Goal: Find contact information: Find contact information

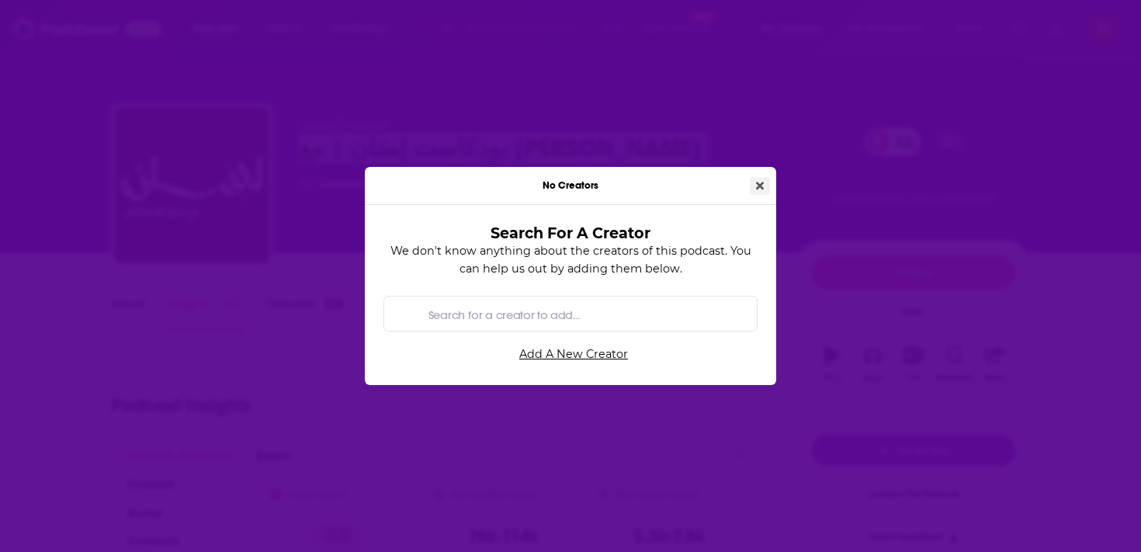
click at [762, 180] on icon "Close" at bounding box center [760, 185] width 8 height 11
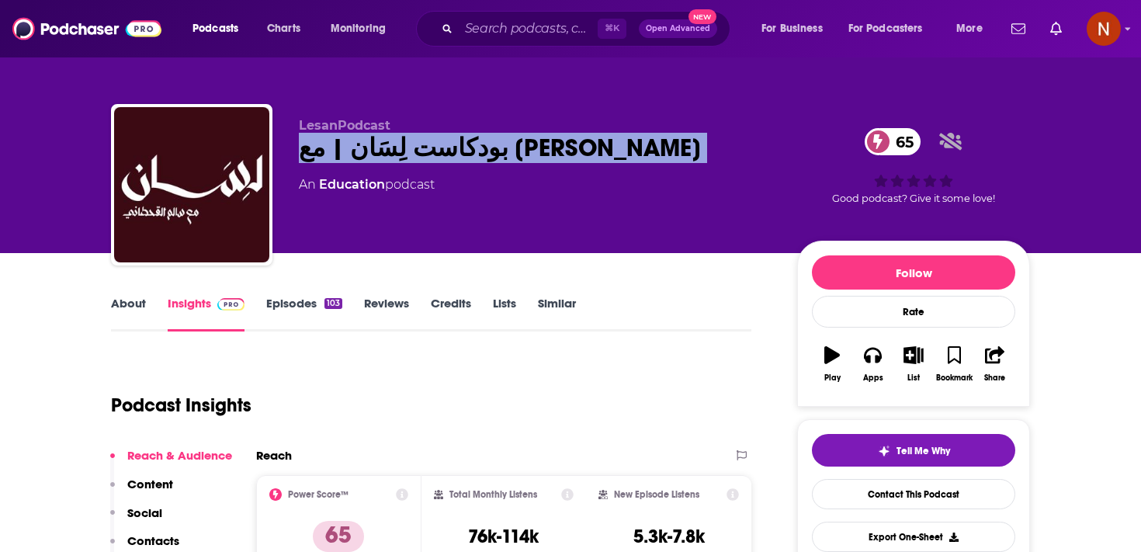
click at [300, 303] on link "Episodes 103" at bounding box center [304, 314] width 76 height 36
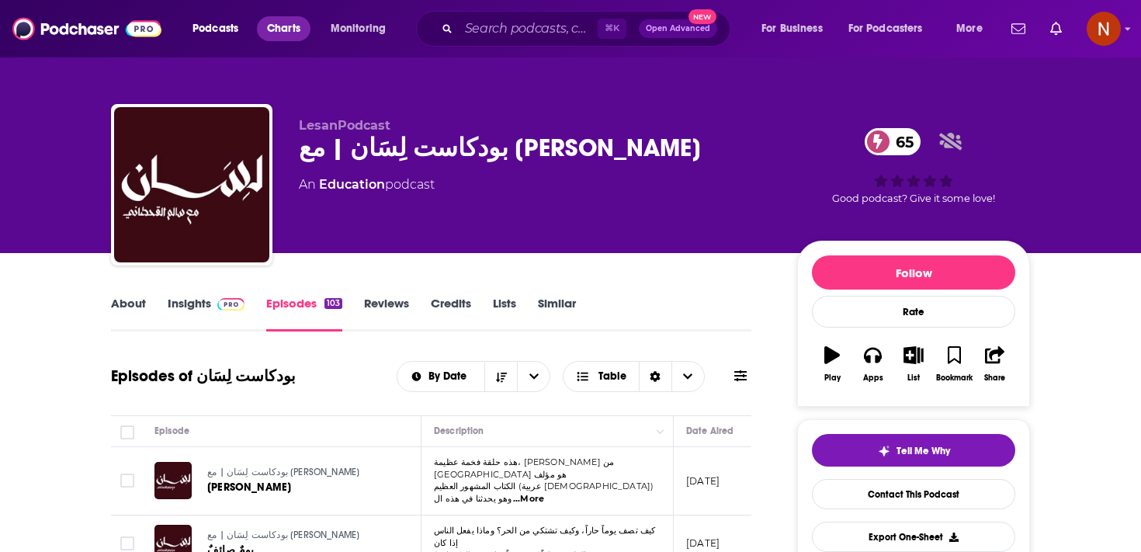
click at [280, 27] on span "Charts" at bounding box center [283, 29] width 33 height 22
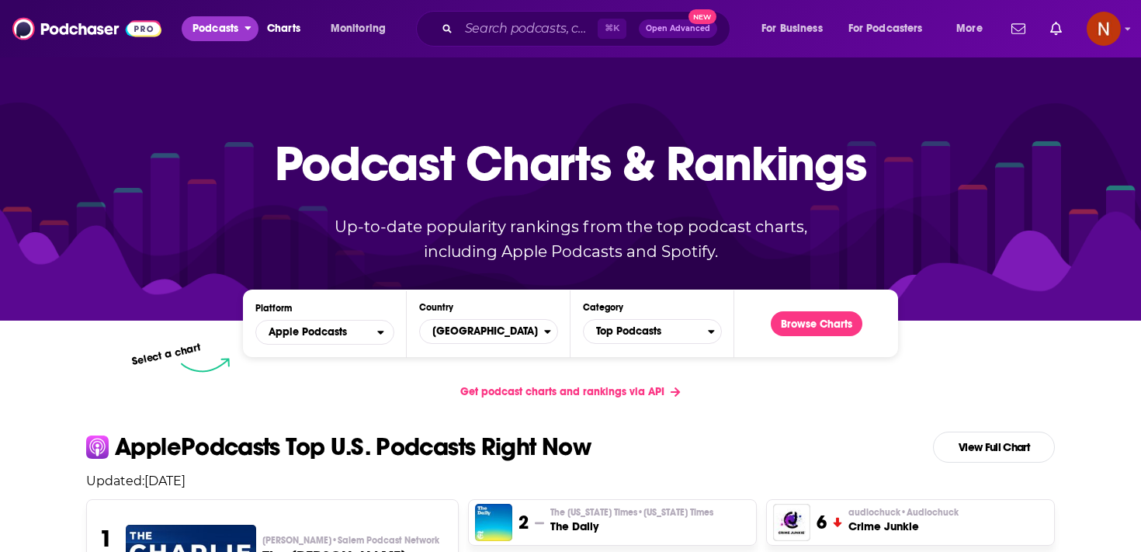
click at [220, 31] on span "Podcasts" at bounding box center [215, 29] width 46 height 22
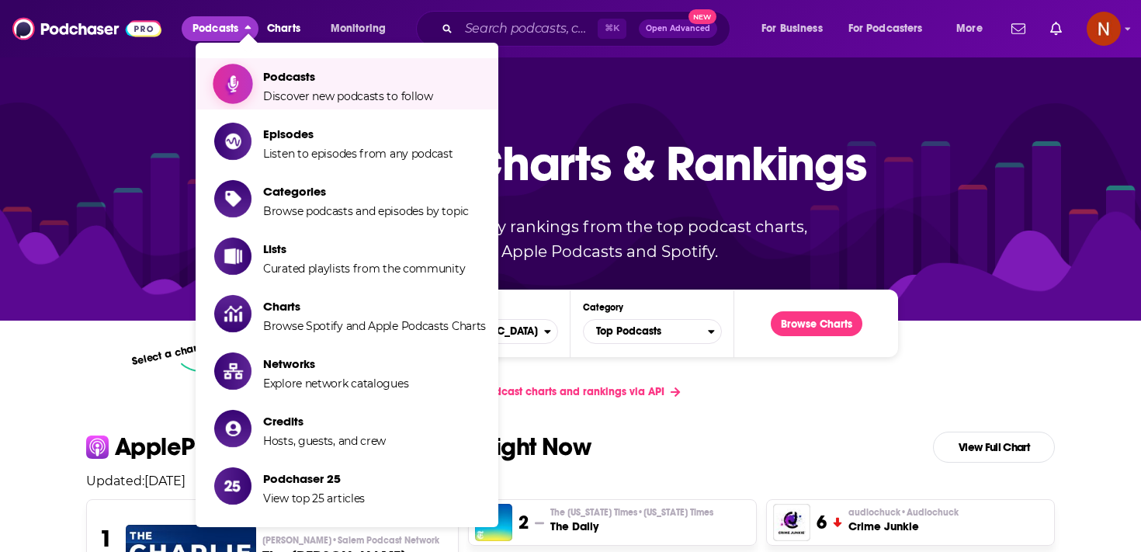
click at [251, 80] on span "Show item sub-menu" at bounding box center [232, 83] width 119 height 119
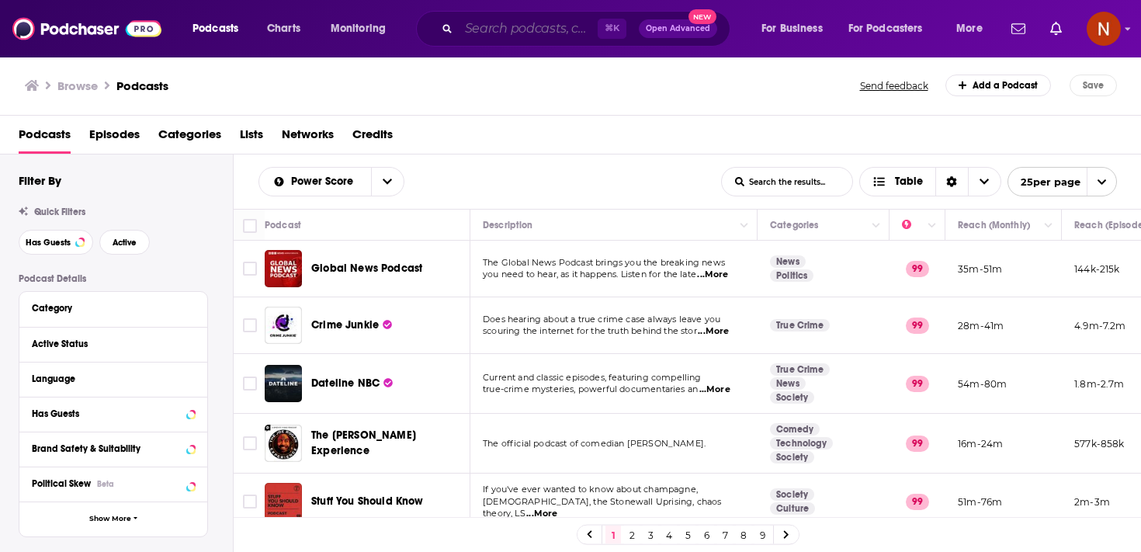
click at [521, 26] on input "Search podcasts, credits, & more..." at bounding box center [528, 28] width 139 height 25
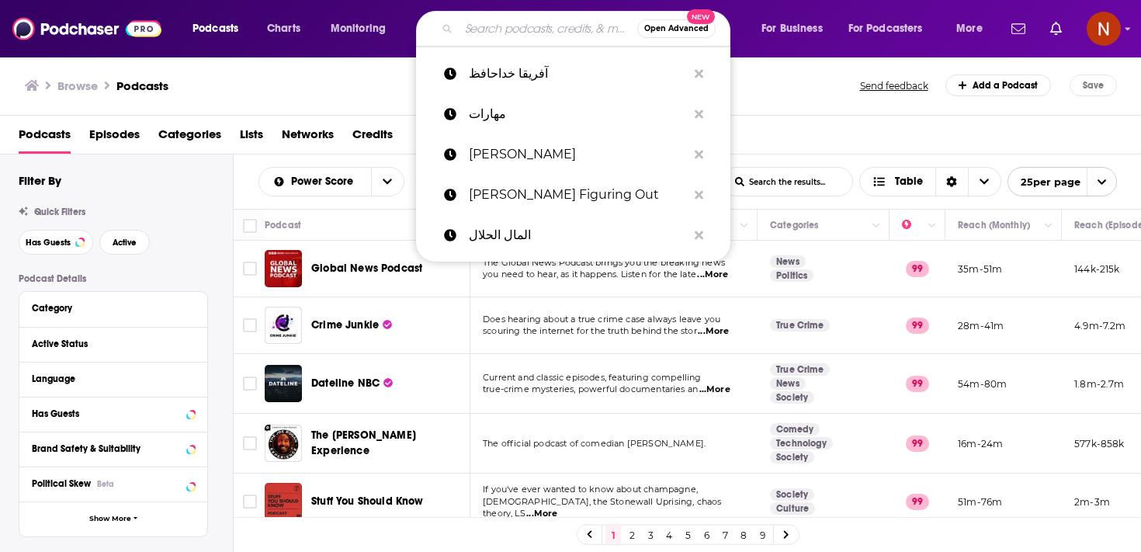
paste input "بدون ورق"
type input "بدون ورق"
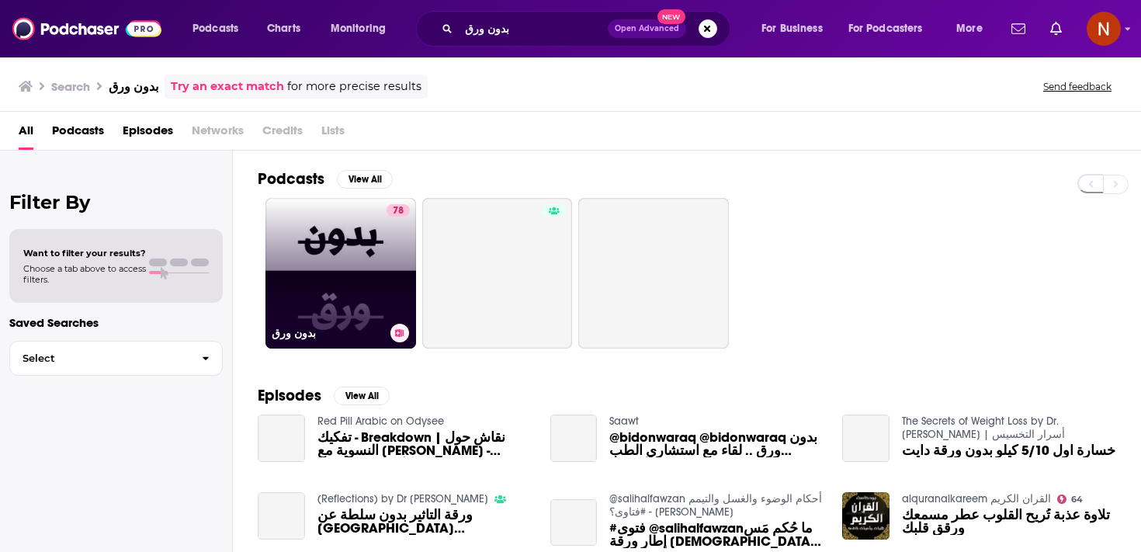
click at [383, 262] on link "78 بدون ورق" at bounding box center [340, 273] width 151 height 151
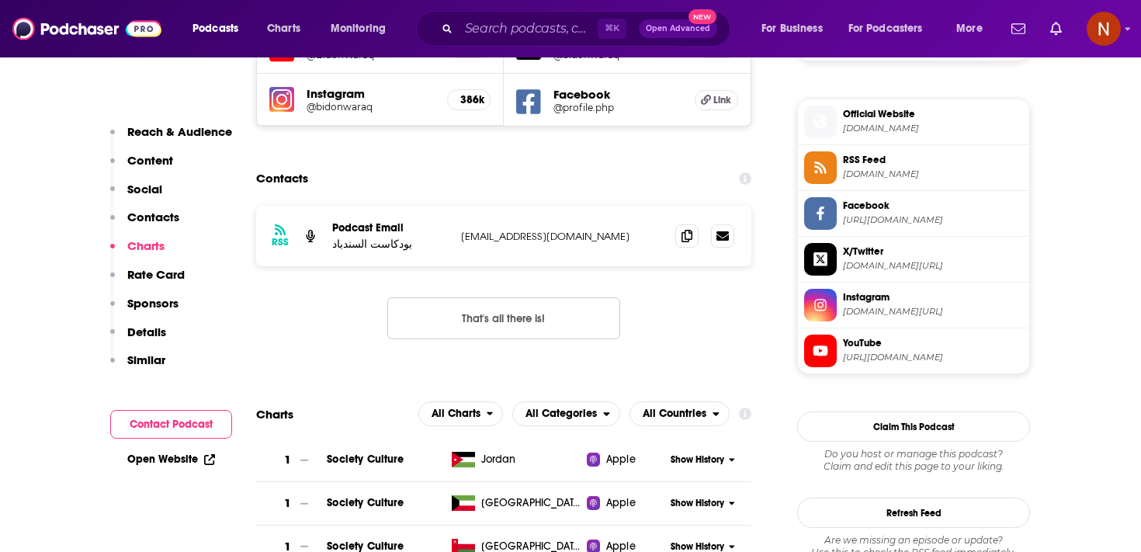
scroll to position [1339, 0]
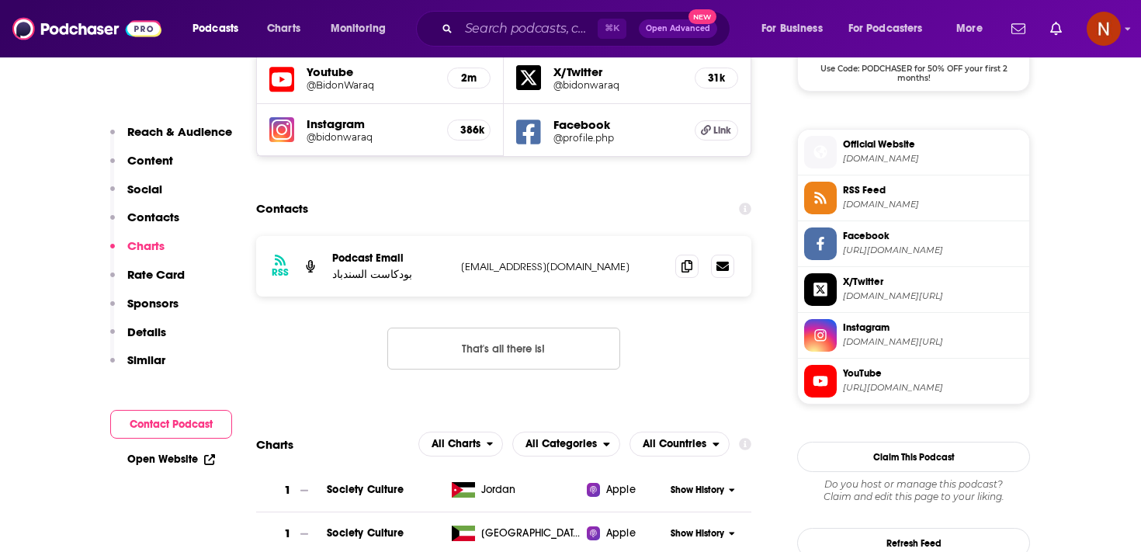
drag, startPoint x: 456, startPoint y: 206, endPoint x: 648, endPoint y: 206, distance: 191.7
click at [649, 236] on div "RSS Podcast Email بودكاست السندباد [EMAIL_ADDRESS][DOMAIN_NAME] [EMAIL_ADDRESS]…" at bounding box center [503, 266] width 495 height 61
drag, startPoint x: 616, startPoint y: 215, endPoint x: 454, endPoint y: 212, distance: 162.2
click at [453, 236] on div "RSS Podcast Email بودكاست السندباد [EMAIL_ADDRESS][DOMAIN_NAME] [EMAIL_ADDRESS]…" at bounding box center [503, 266] width 495 height 61
copy div "[DEMOGRAPHIC_DATA] السندباد [EMAIL_ADDRESS][DOMAIN_NAME]"
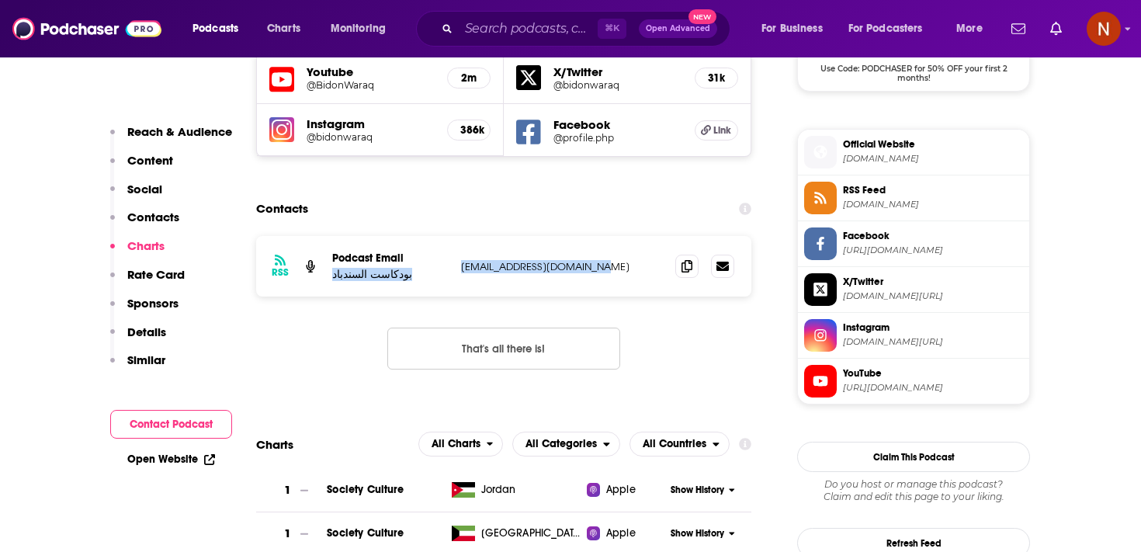
click at [510, 236] on div "RSS Podcast Email بودكاست السندباد [EMAIL_ADDRESS][DOMAIN_NAME] [EMAIL_ADDRESS]…" at bounding box center [503, 266] width 495 height 61
drag, startPoint x: 459, startPoint y: 221, endPoint x: 583, endPoint y: 225, distance: 124.2
click at [583, 236] on div "RSS Podcast Email بودكاست السندباد [EMAIL_ADDRESS][DOMAIN_NAME] [EMAIL_ADDRESS]…" at bounding box center [503, 266] width 495 height 61
drag, startPoint x: 594, startPoint y: 221, endPoint x: 459, endPoint y: 220, distance: 134.2
click at [459, 236] on div "RSS Podcast Email بودكاست السندباد [EMAIL_ADDRESS][DOMAIN_NAME] [EMAIL_ADDRESS]…" at bounding box center [503, 266] width 495 height 61
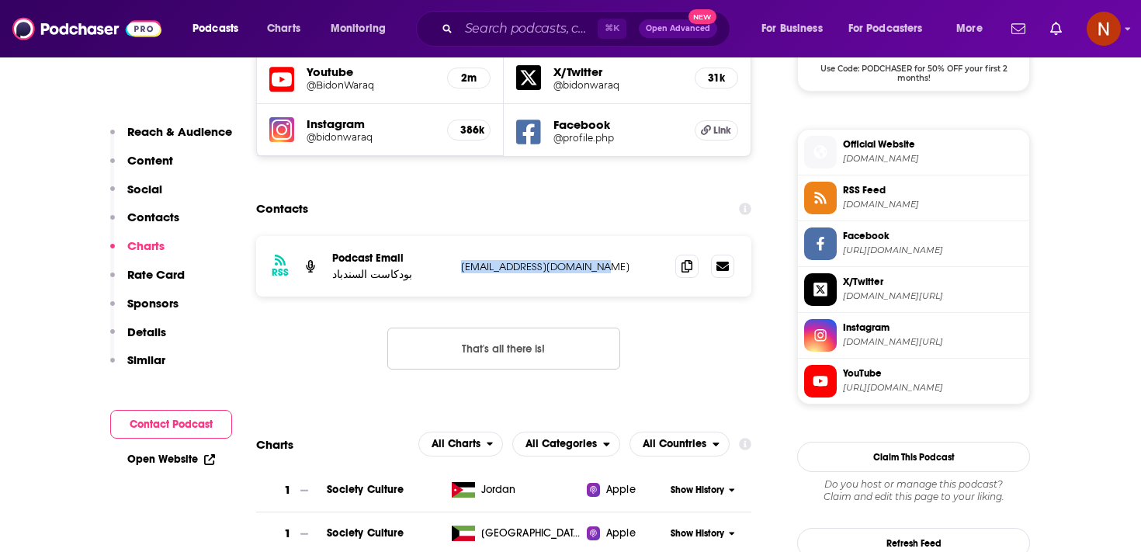
copy p "[EMAIL_ADDRESS][DOMAIN_NAME]"
click at [671, 310] on div "RSS Podcast Email بودكاست السندباد [EMAIL_ADDRESS][DOMAIN_NAME] [EMAIL_ADDRESS]…" at bounding box center [503, 315] width 495 height 158
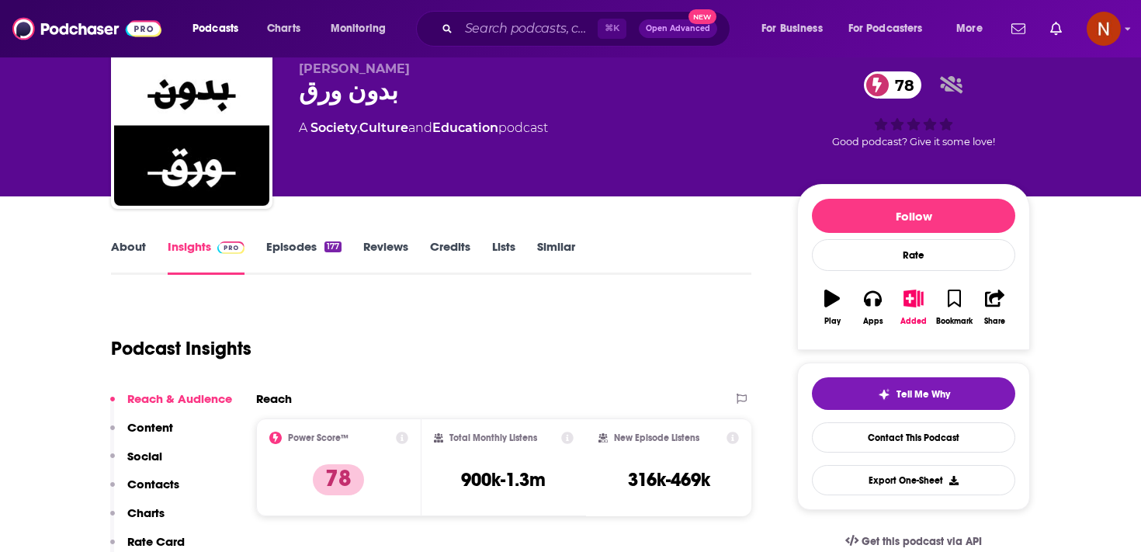
scroll to position [32, 0]
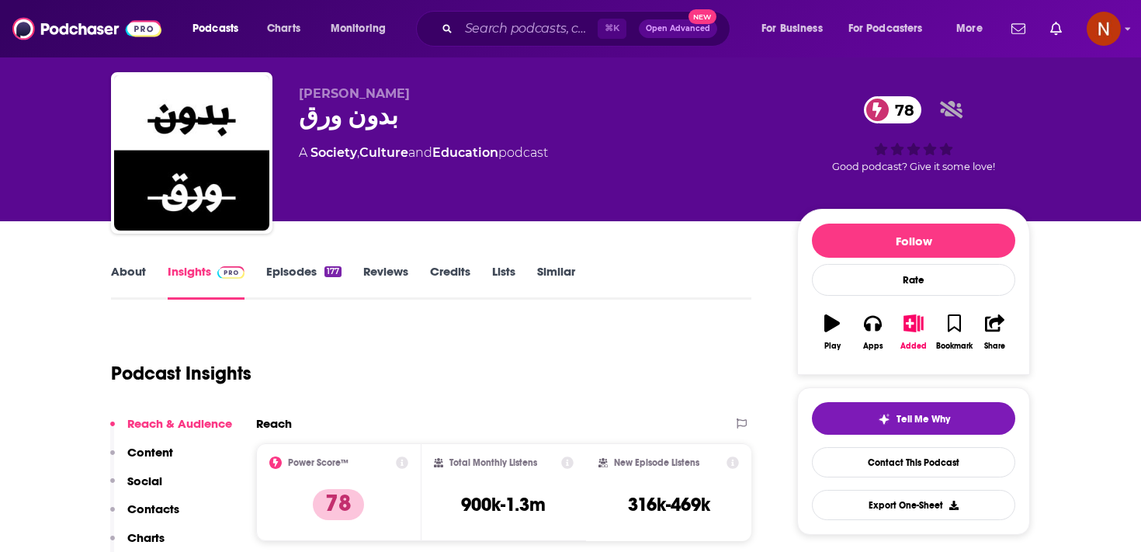
click at [363, 116] on div "بدون ورق 78" at bounding box center [535, 116] width 473 height 30
copy div "بدون ورق 78"
click at [338, 94] on span "[PERSON_NAME]" at bounding box center [354, 93] width 111 height 15
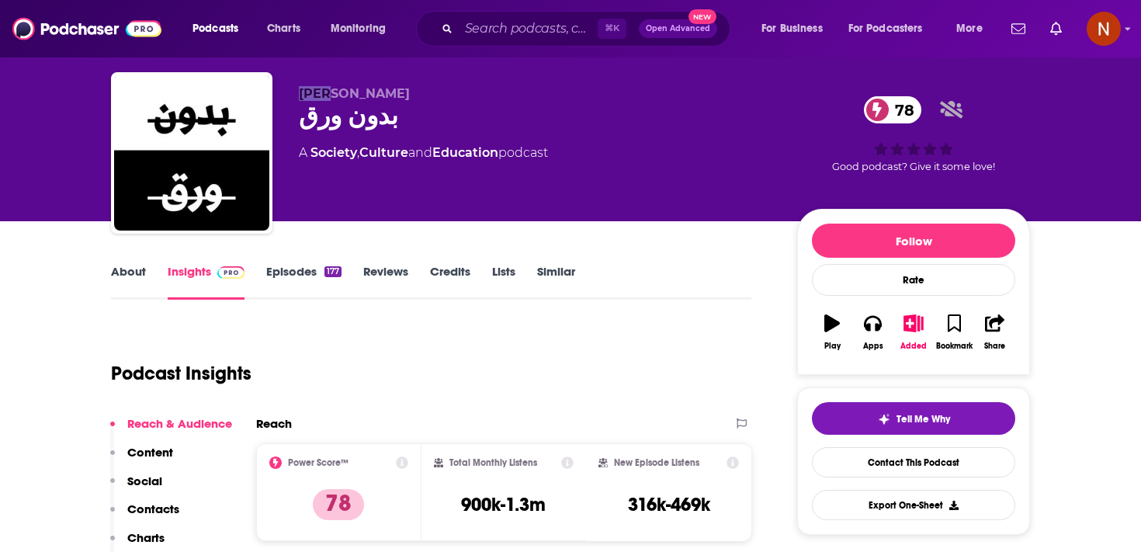
click at [338, 94] on span "[PERSON_NAME]" at bounding box center [354, 93] width 111 height 15
copy p "[PERSON_NAME]"
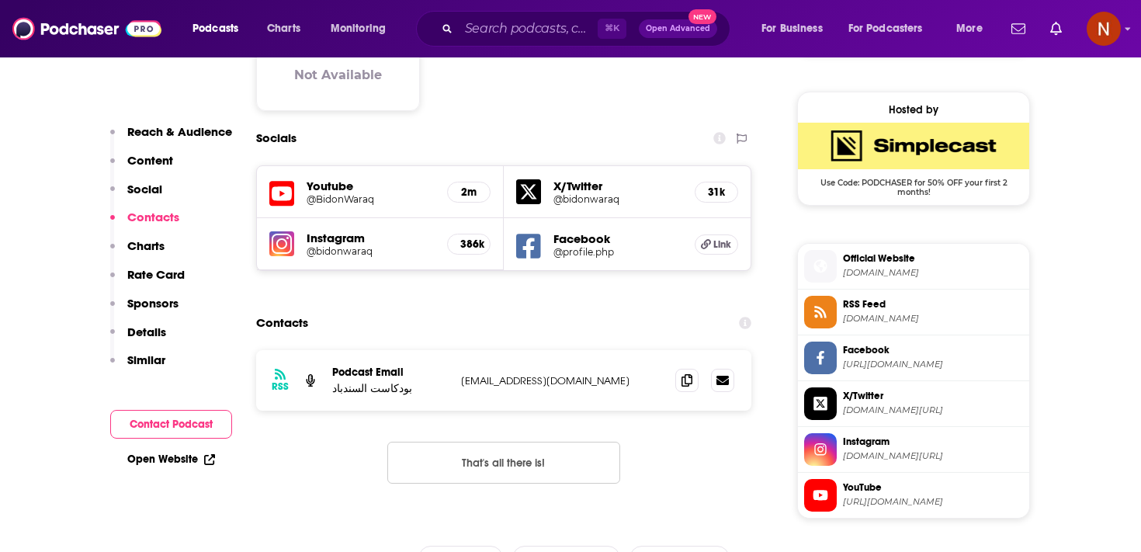
scroll to position [1335, 0]
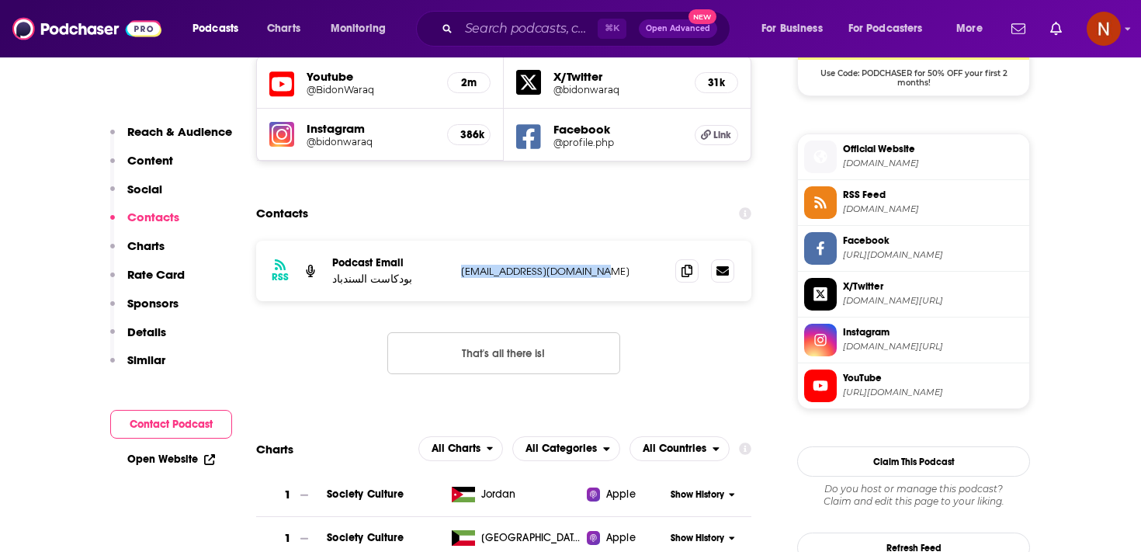
drag, startPoint x: 456, startPoint y: 225, endPoint x: 604, endPoint y: 224, distance: 148.2
click at [604, 241] on div "RSS Podcast Email بودكاست السندباد [EMAIL_ADDRESS][DOMAIN_NAME] [EMAIL_ADDRESS]…" at bounding box center [503, 271] width 495 height 61
copy p "[EMAIL_ADDRESS][DOMAIN_NAME]"
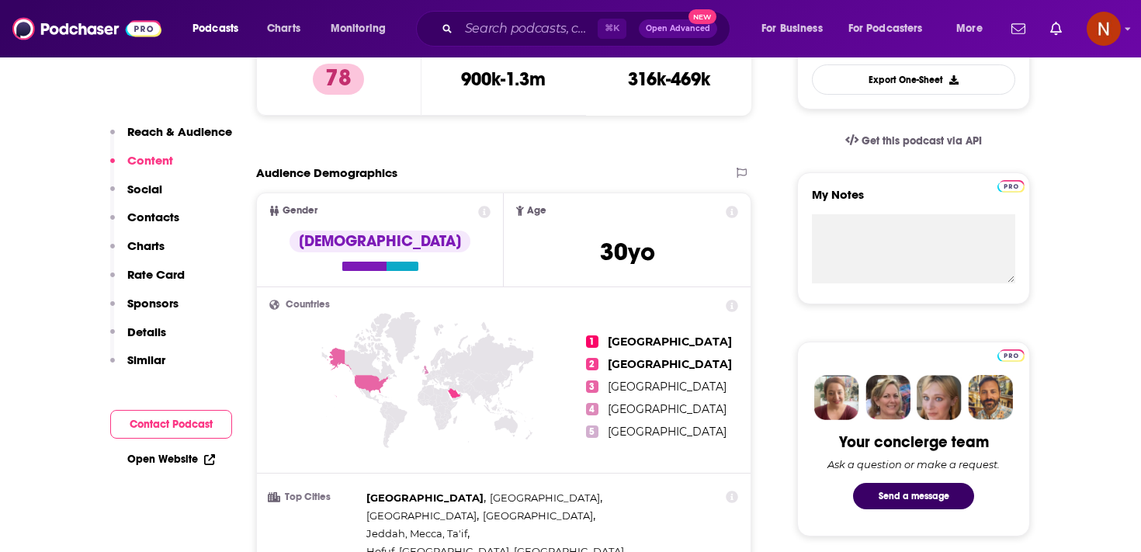
scroll to position [0, 0]
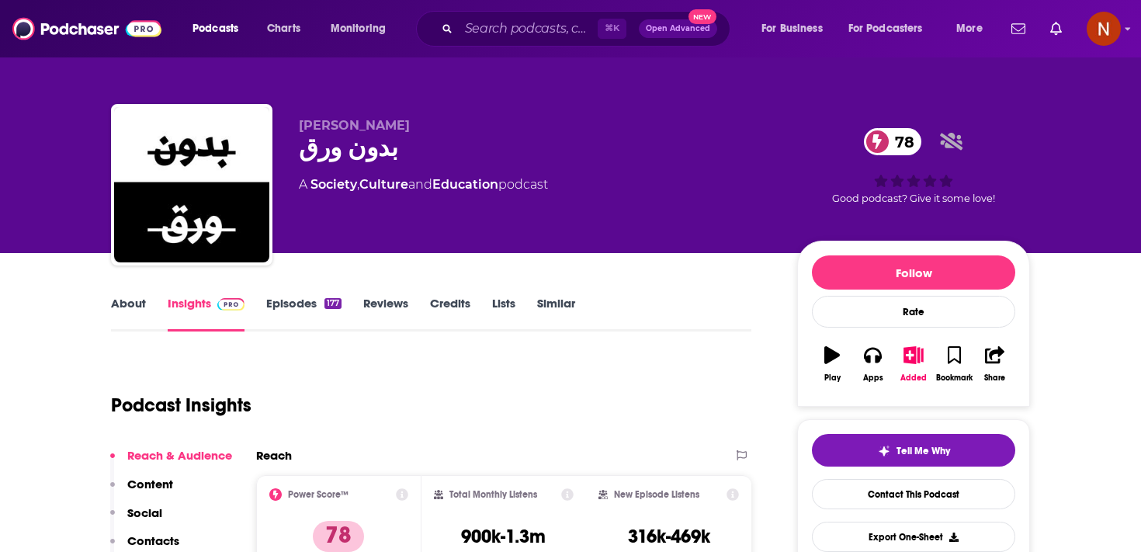
click at [334, 159] on div "بدون ورق 78" at bounding box center [535, 148] width 473 height 30
copy div "بدون ورق 78"
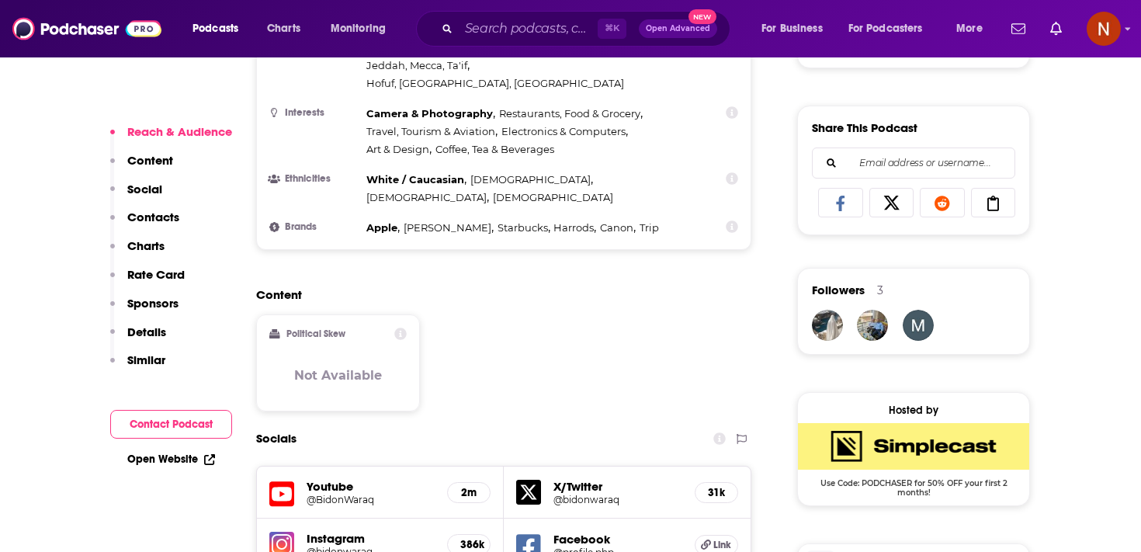
scroll to position [1155, 0]
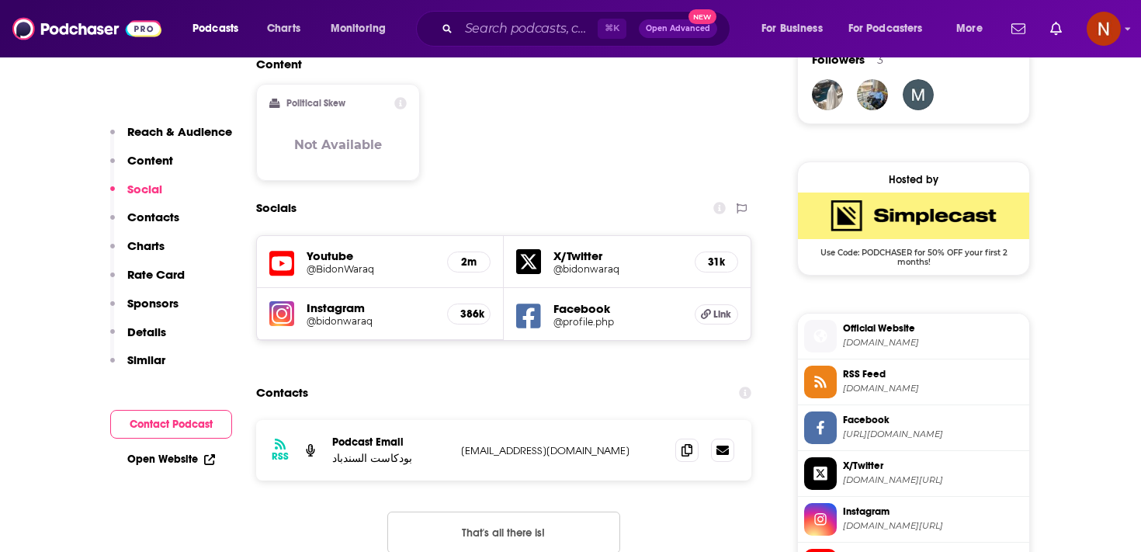
click at [879, 377] on span "RSS Feed" at bounding box center [933, 374] width 180 height 14
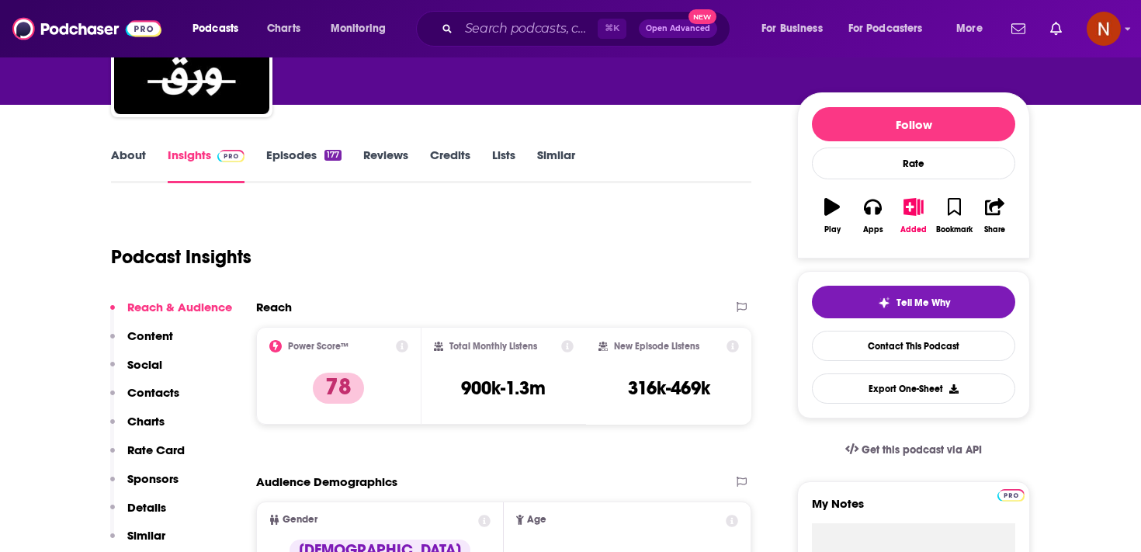
scroll to position [0, 0]
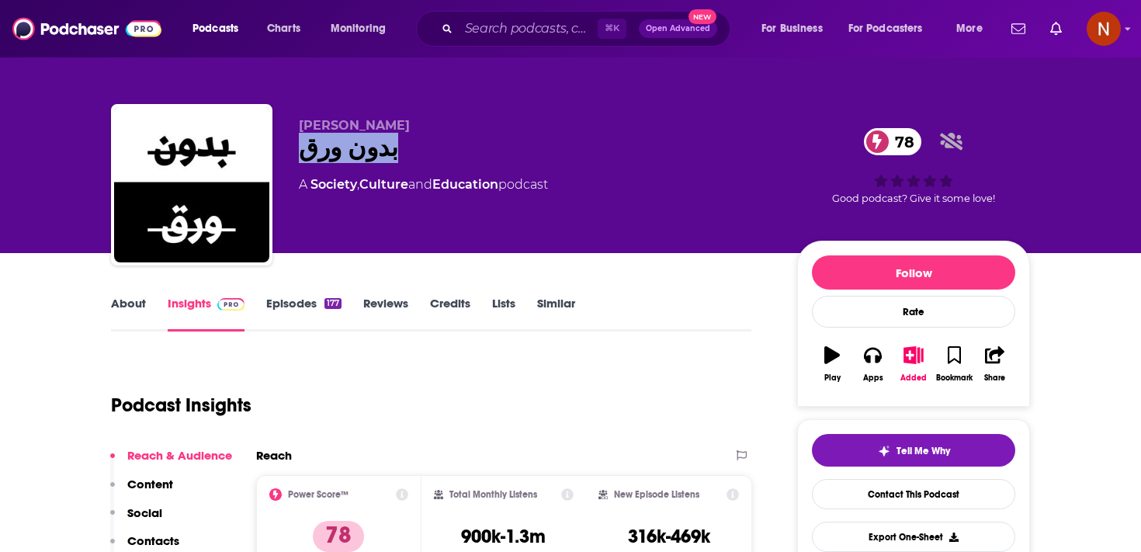
click at [461, 144] on div "بدون ورق 78" at bounding box center [535, 148] width 473 height 30
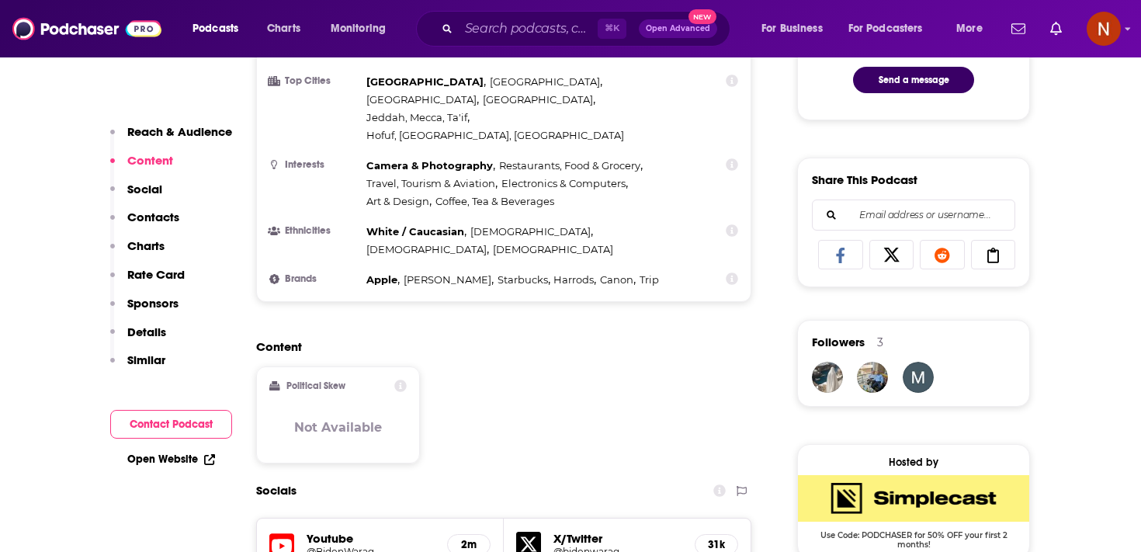
scroll to position [878, 0]
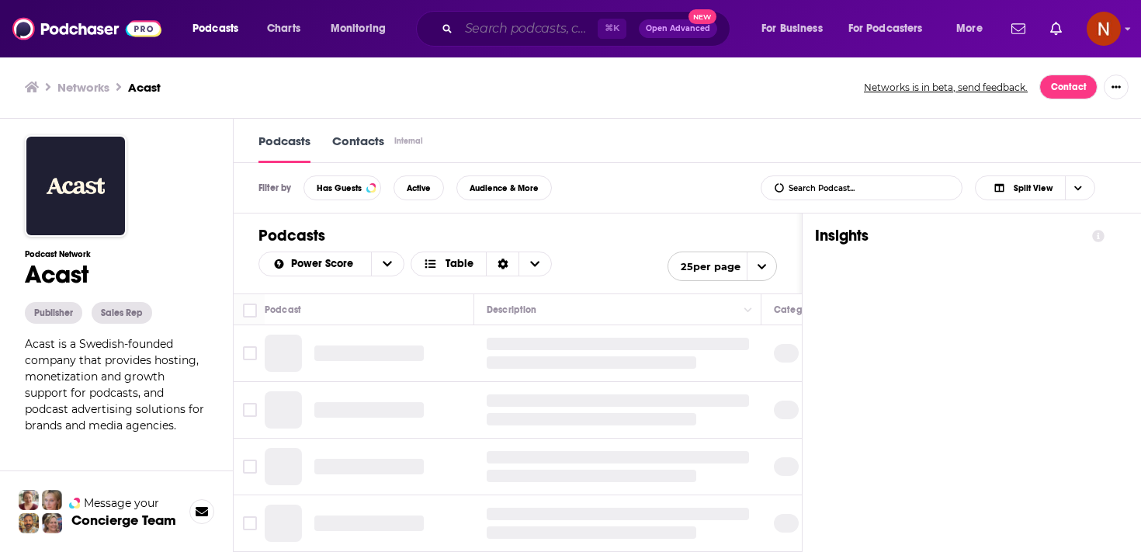
click at [491, 34] on input "Search podcasts, credits, & more..." at bounding box center [528, 28] width 139 height 25
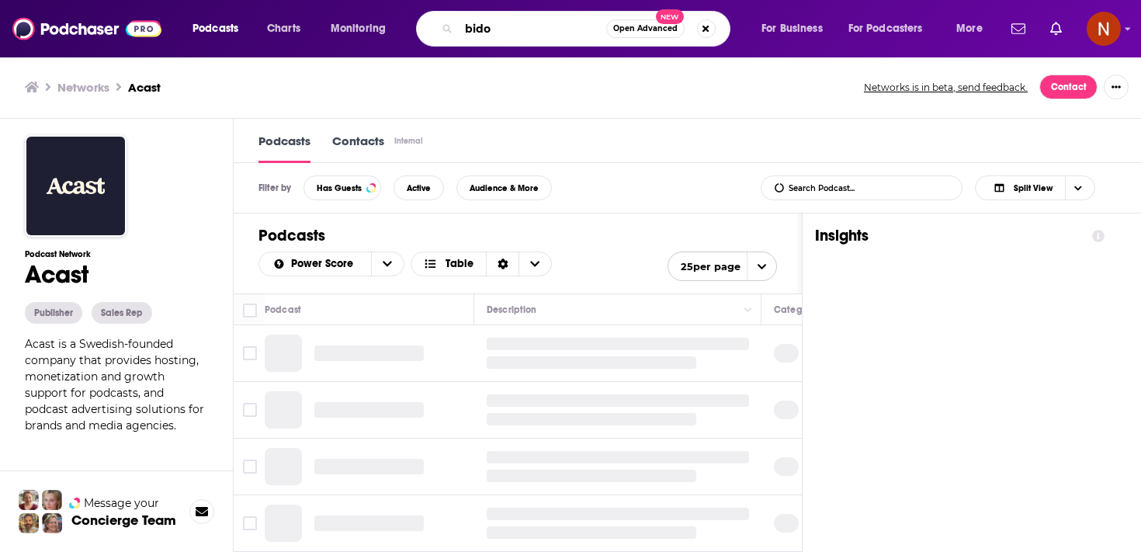
type input "bidon"
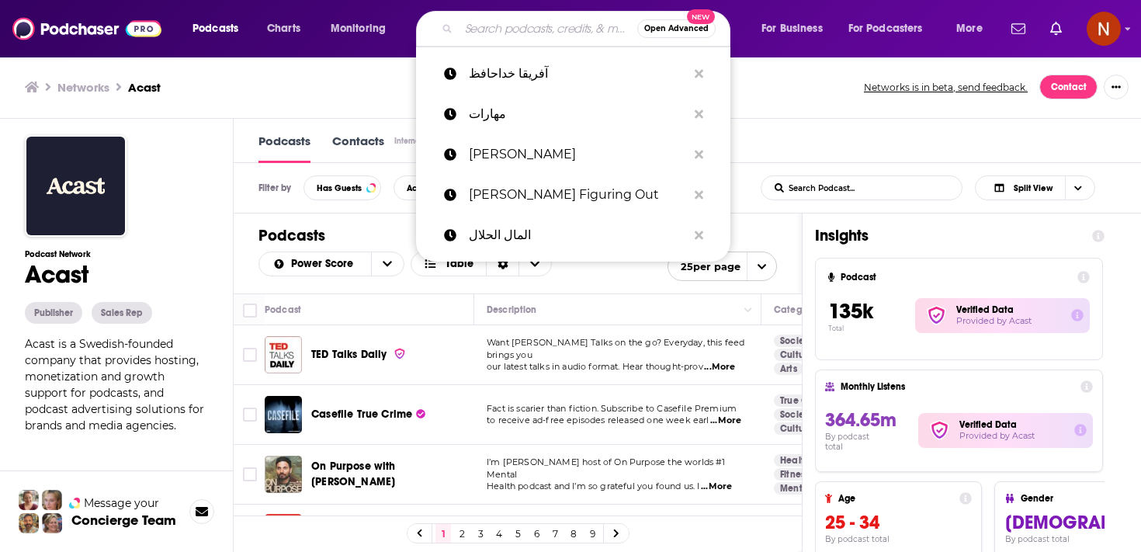
click at [781, 144] on div "Podcasts Contacts Internal" at bounding box center [687, 141] width 907 height 44
